Goal: Task Accomplishment & Management: Manage account settings

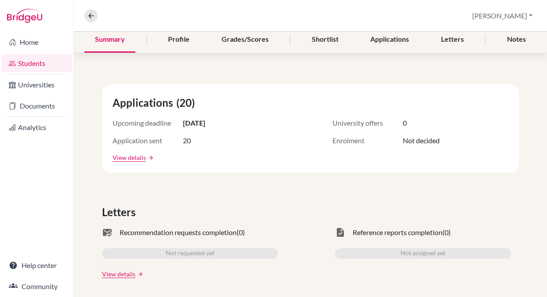
scroll to position [110, 0]
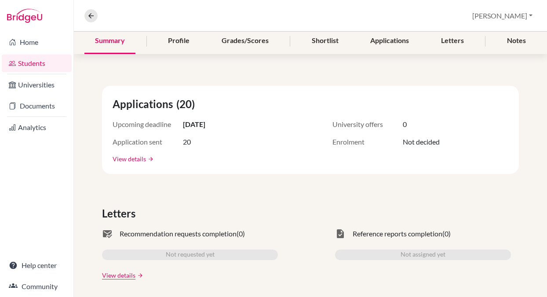
click at [130, 160] on link "View details" at bounding box center [129, 158] width 33 height 9
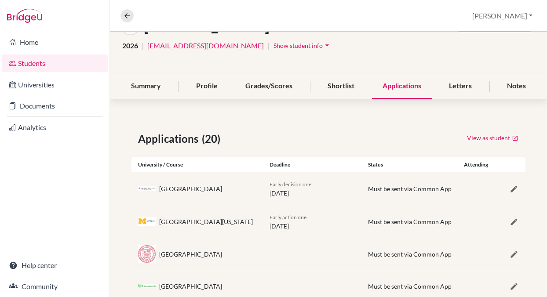
scroll to position [64, 0]
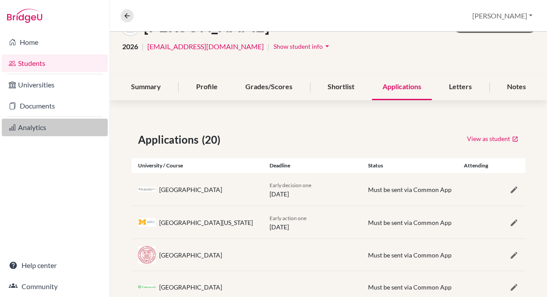
click at [33, 125] on link "Analytics" at bounding box center [55, 128] width 106 height 18
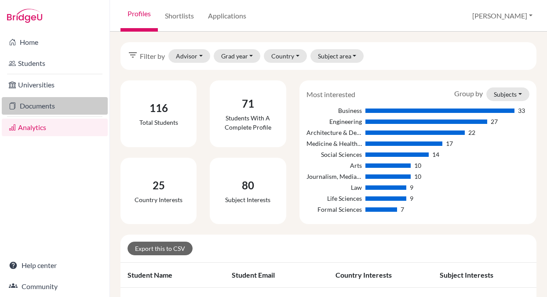
click at [35, 109] on link "Documents" at bounding box center [55, 106] width 106 height 18
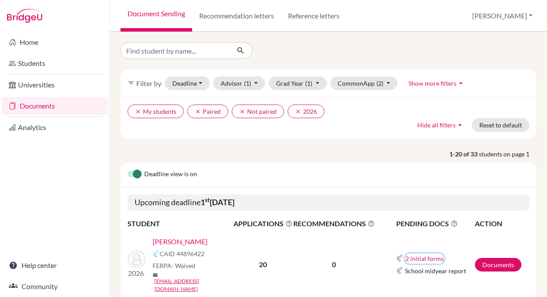
click at [417, 254] on button "2 initial forms" at bounding box center [424, 259] width 39 height 10
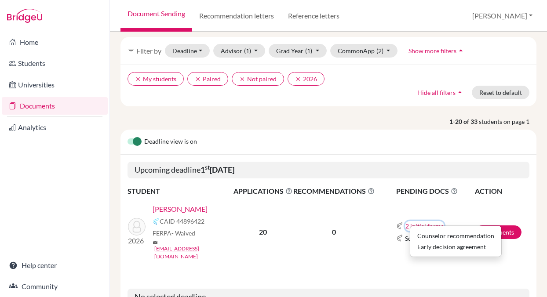
scroll to position [37, 0]
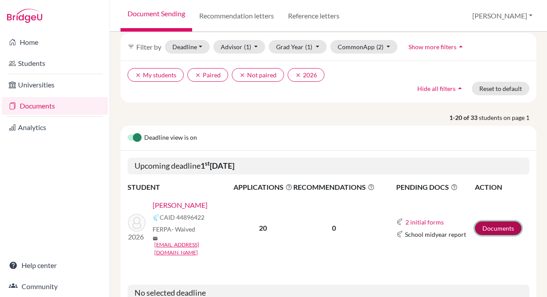
click at [491, 222] on link "Documents" at bounding box center [498, 229] width 47 height 14
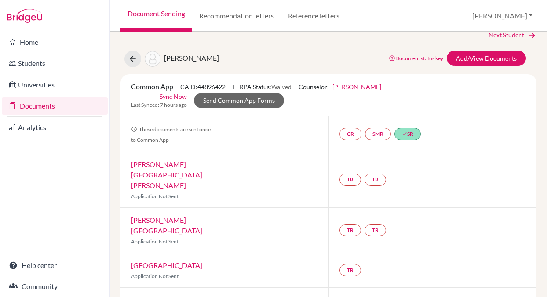
scroll to position [11, 0]
click at [462, 59] on link "Add/View Documents" at bounding box center [486, 58] width 79 height 15
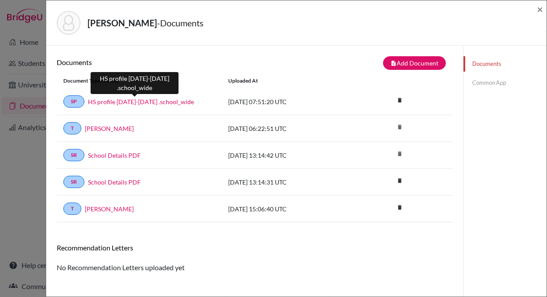
click at [114, 100] on link "HS profile 2025-2026 .school_wide" at bounding box center [141, 101] width 106 height 9
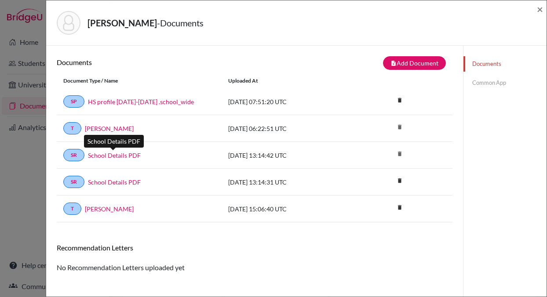
click at [117, 157] on link "School Details PDF" at bounding box center [114, 155] width 53 height 9
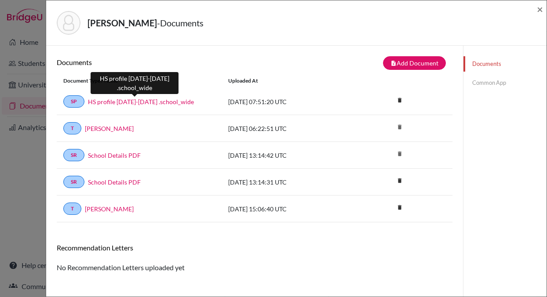
click at [135, 102] on link "HS profile 2025-2026 .school_wide" at bounding box center [141, 101] width 106 height 9
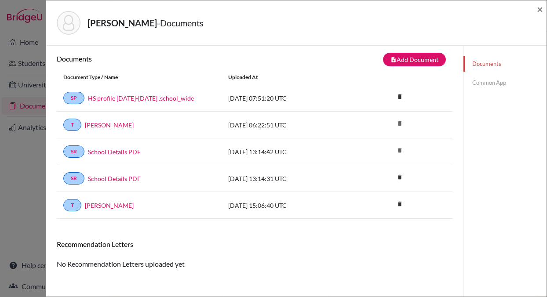
scroll to position [5, 0]
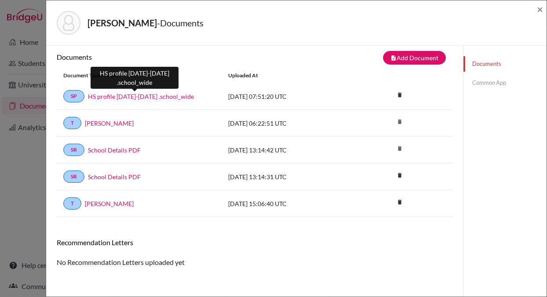
click at [139, 98] on link "HS profile 2025-2026 .school_wide" at bounding box center [141, 96] width 106 height 9
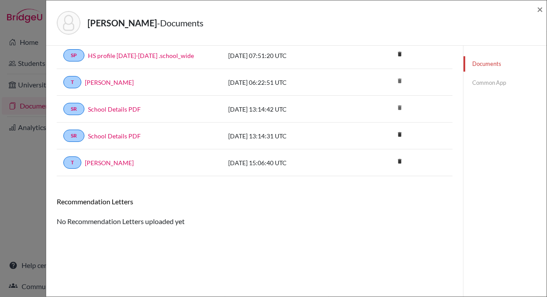
scroll to position [0, 0]
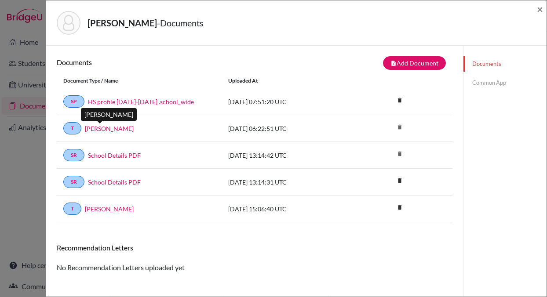
click at [108, 130] on link "Issa, nadine" at bounding box center [109, 128] width 49 height 9
click at [541, 8] on span "×" at bounding box center [540, 9] width 6 height 13
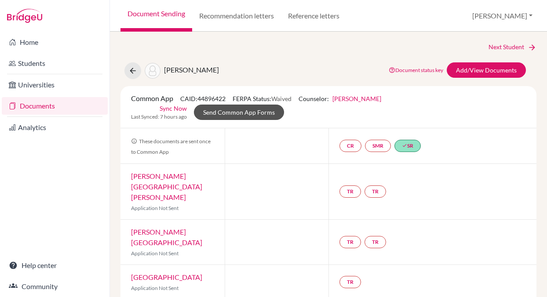
scroll to position [2, 0]
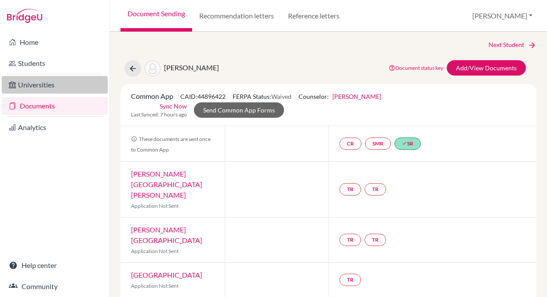
click at [37, 87] on link "Universities" at bounding box center [55, 85] width 106 height 18
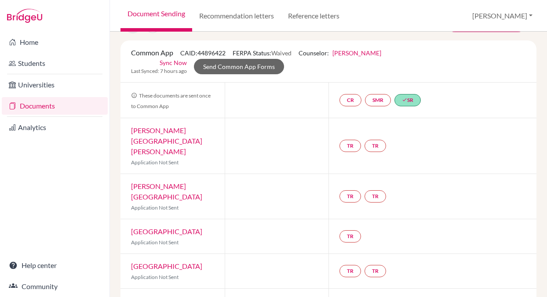
scroll to position [0, 0]
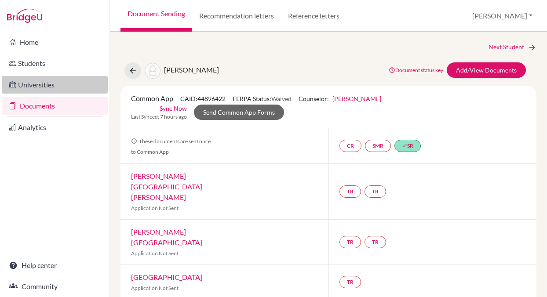
click at [28, 85] on link "Universities" at bounding box center [55, 85] width 106 height 18
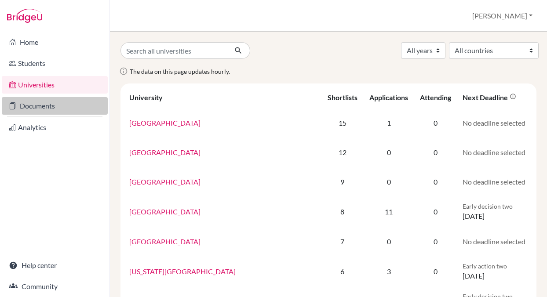
click at [44, 107] on link "Documents" at bounding box center [55, 106] width 106 height 18
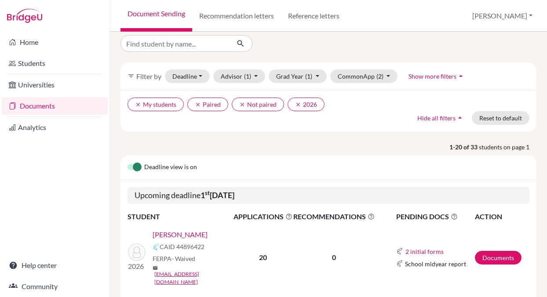
scroll to position [4, 0]
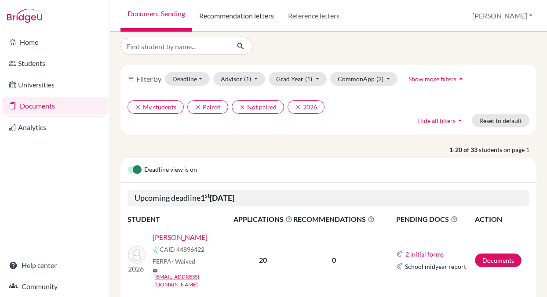
click at [238, 14] on link "Recommendation letters" at bounding box center [236, 16] width 89 height 32
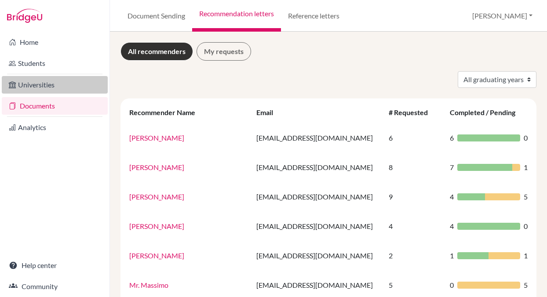
click at [38, 87] on link "Universities" at bounding box center [55, 85] width 106 height 18
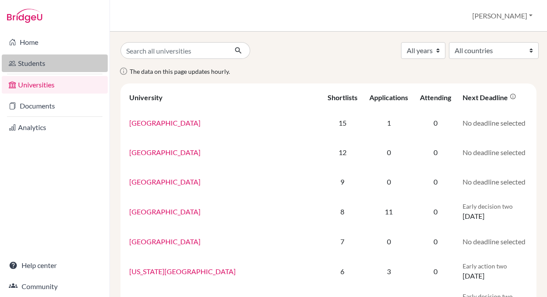
click at [28, 62] on link "Students" at bounding box center [55, 64] width 106 height 18
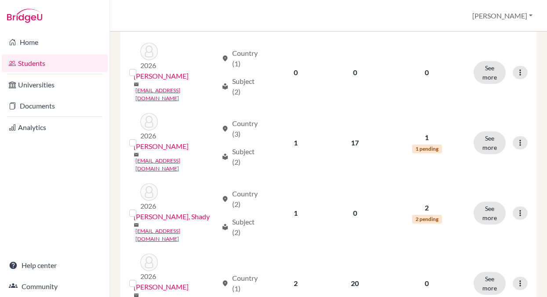
scroll to position [1079, 0]
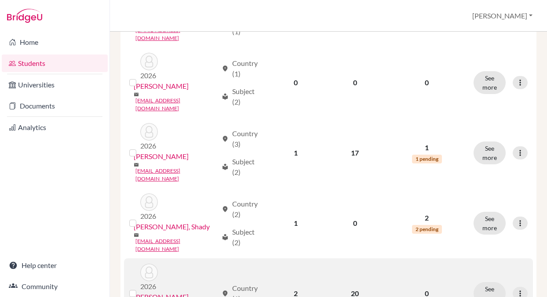
click at [159, 292] on link "[PERSON_NAME]" at bounding box center [161, 297] width 55 height 11
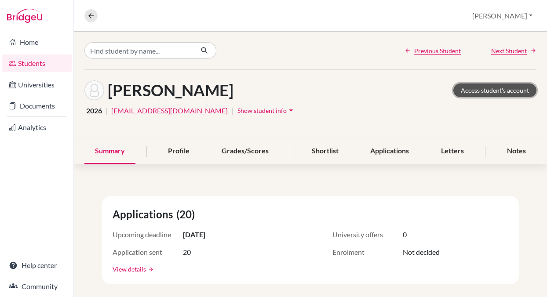
click at [483, 88] on link "Access student's account" at bounding box center [495, 91] width 83 height 14
